Goal: Task Accomplishment & Management: Use online tool/utility

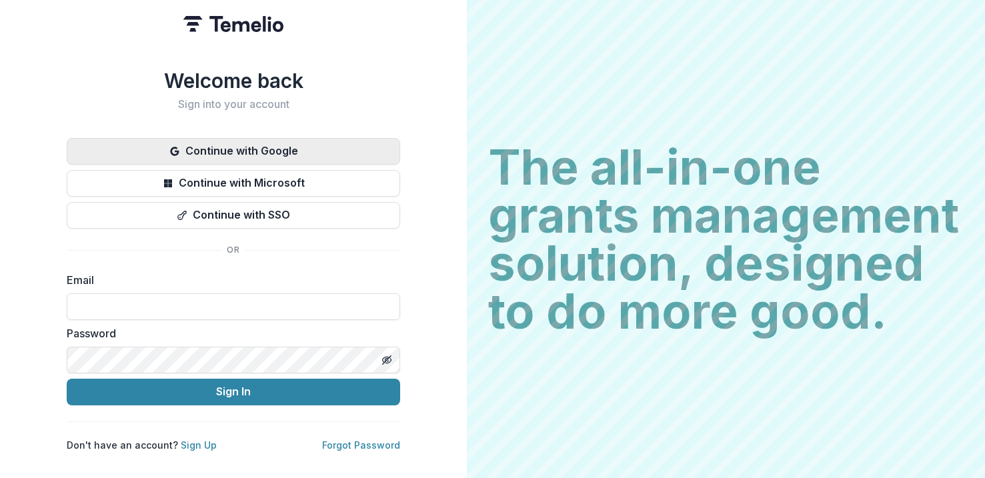
click at [329, 148] on button "Continue with Google" at bounding box center [233, 151] width 333 height 27
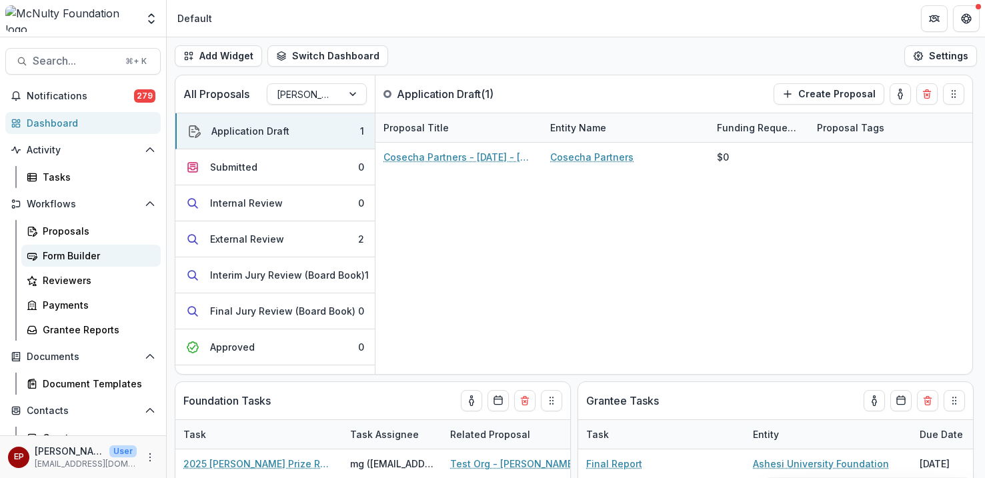
click at [84, 265] on link "Form Builder" at bounding box center [90, 256] width 139 height 22
